Goal: Information Seeking & Learning: Learn about a topic

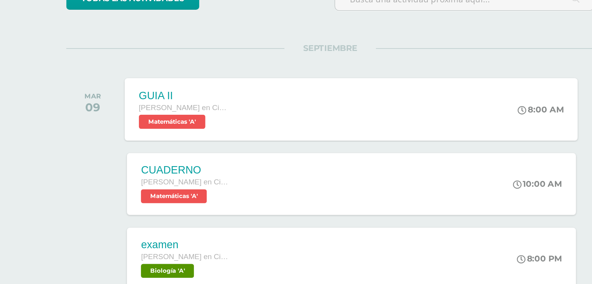
scroll to position [45, 0]
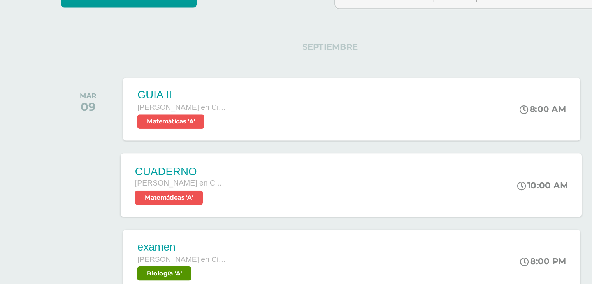
click at [331, 170] on div "CUADERNO Quinto Bachillerato en Ciencias Biológicas Bach. CCLL en Ciencias Biol…" at bounding box center [344, 179] width 302 height 42
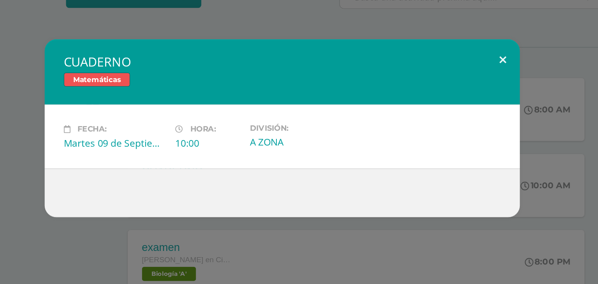
click at [443, 98] on button at bounding box center [443, 97] width 22 height 26
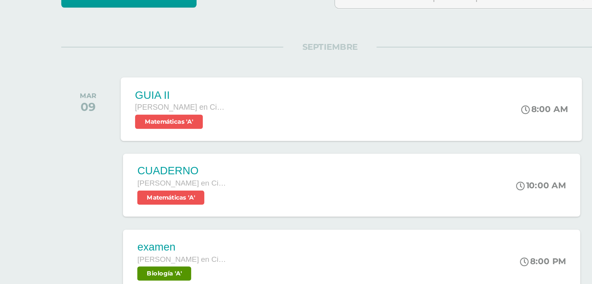
click at [301, 119] on div "GUIA II Quinto Bachillerato en Ciencias Biológicas Bach. CCLL en Ciencias Bioló…" at bounding box center [344, 130] width 302 height 42
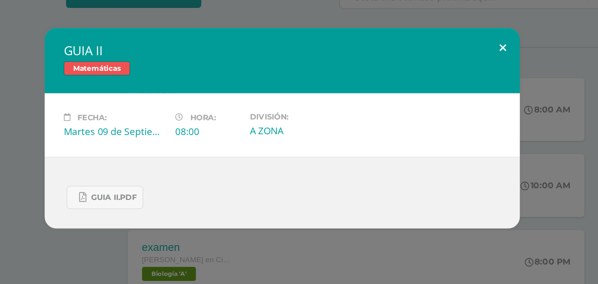
click at [447, 90] on button at bounding box center [443, 89] width 22 height 26
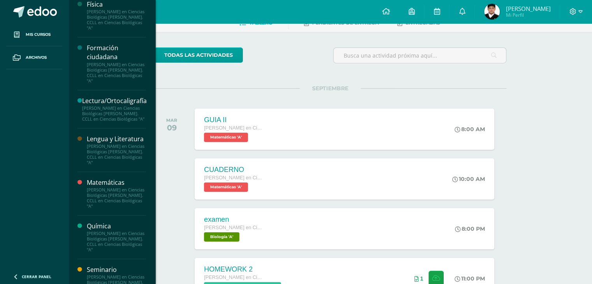
scroll to position [409, 0]
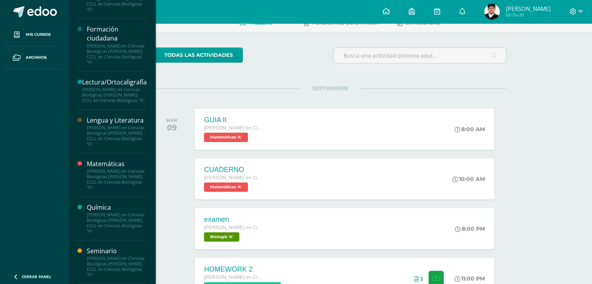
click at [112, 168] on div "Matemáticas" at bounding box center [116, 164] width 59 height 9
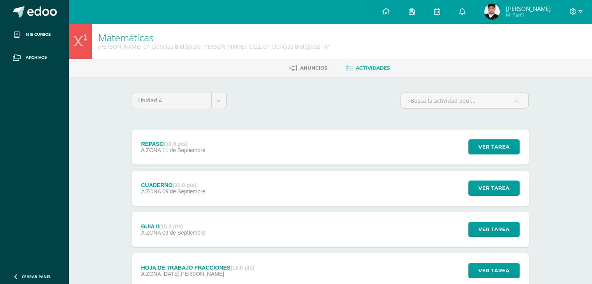
scroll to position [56, 0]
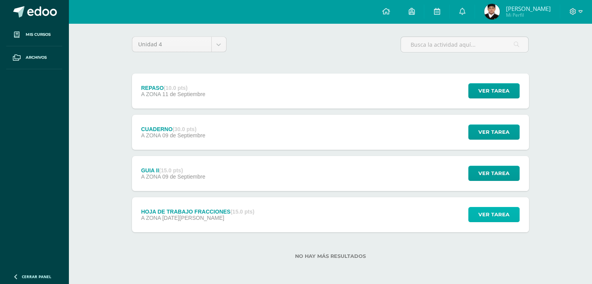
click at [484, 220] on span "Ver tarea" at bounding box center [493, 214] width 31 height 14
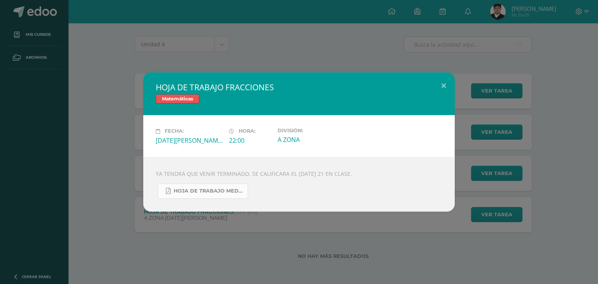
click at [227, 190] on span "HOJA DE TRABAJO MEDICINA.pdf" at bounding box center [209, 191] width 70 height 6
click at [441, 90] on button at bounding box center [443, 85] width 22 height 26
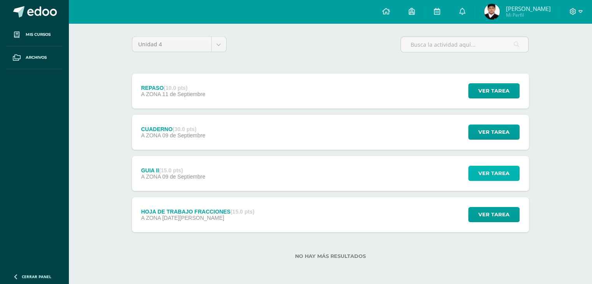
click at [501, 176] on span "Ver tarea" at bounding box center [493, 173] width 31 height 14
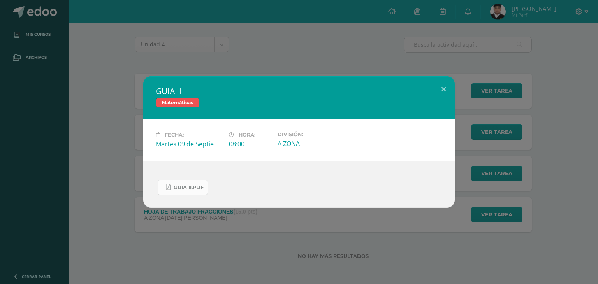
click at [204, 183] on link "GUIA II.pdf" at bounding box center [183, 187] width 50 height 15
click at [447, 88] on button at bounding box center [443, 89] width 22 height 26
